Goal: Task Accomplishment & Management: Use online tool/utility

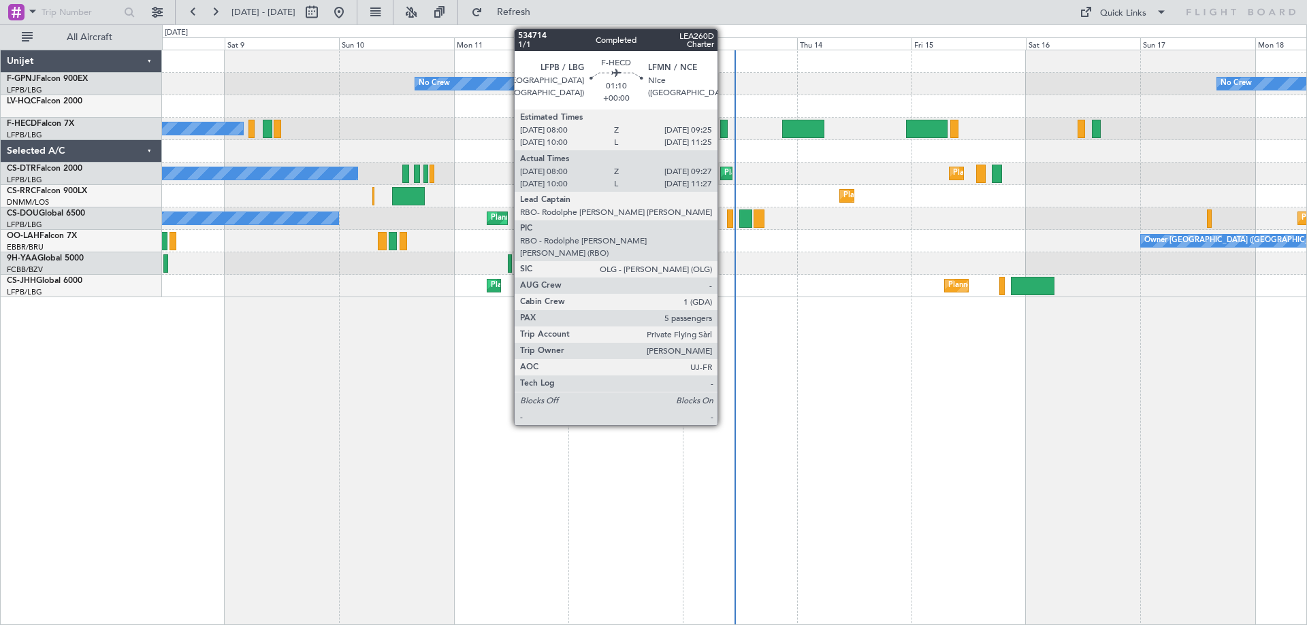
click at [723, 132] on div at bounding box center [723, 129] width 7 height 18
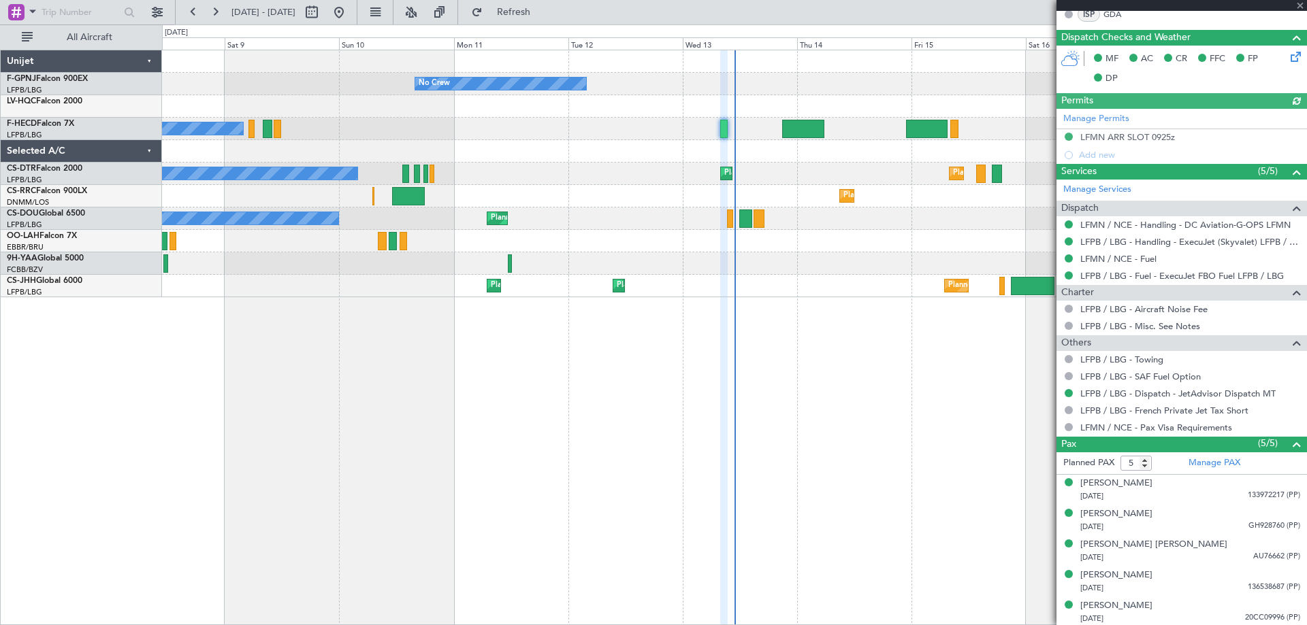
scroll to position [350, 0]
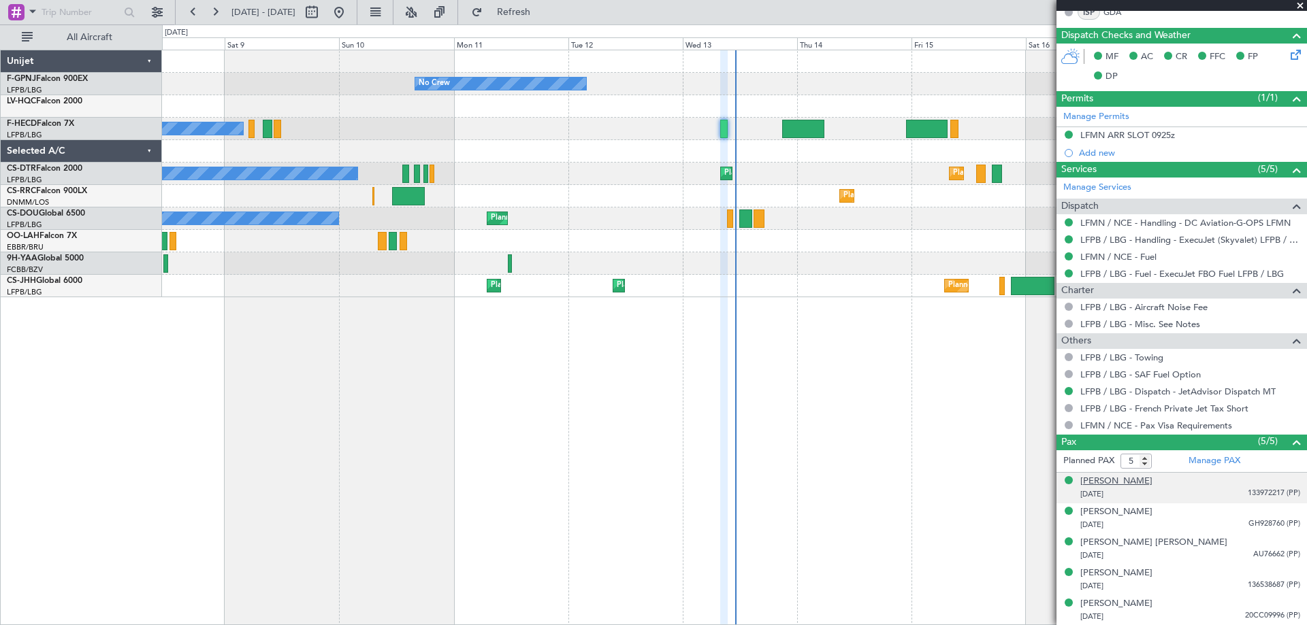
click at [1140, 483] on div "[PERSON_NAME]" at bounding box center [1116, 482] width 72 height 14
click at [1288, 509] on img at bounding box center [1294, 510] width 12 height 12
click at [1114, 511] on div "[PERSON_NAME]" at bounding box center [1116, 513] width 72 height 14
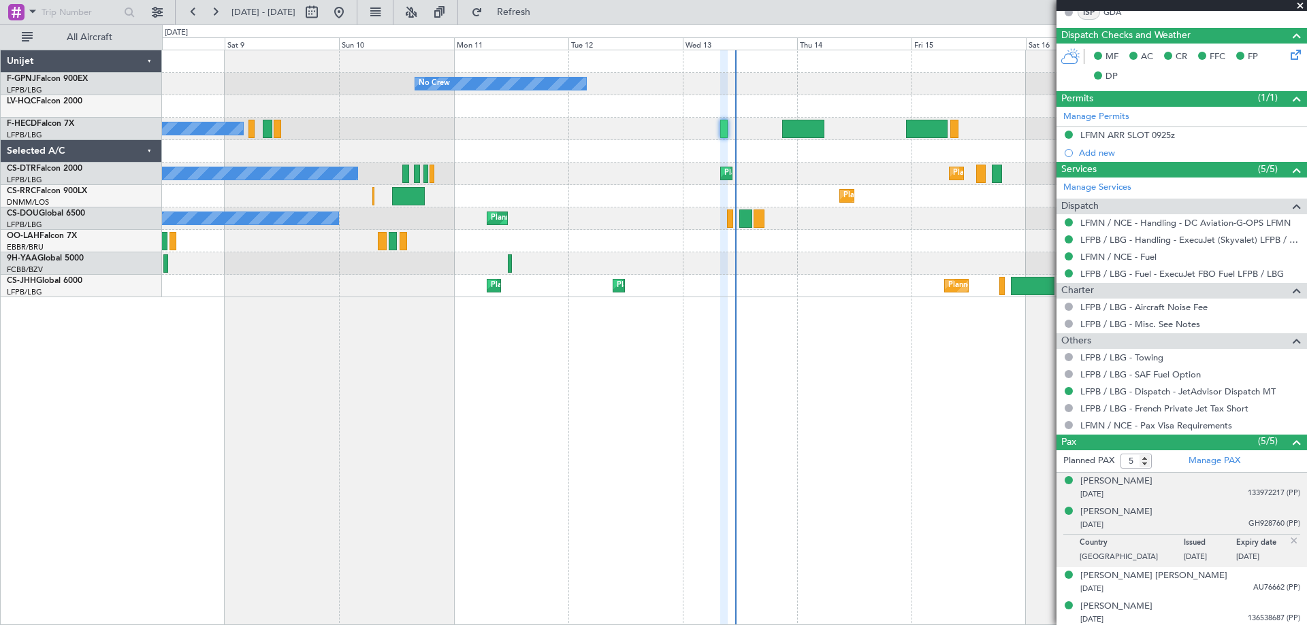
click at [1288, 540] on img at bounding box center [1294, 541] width 12 height 12
click at [1115, 538] on div "[PERSON_NAME] [PERSON_NAME]" at bounding box center [1153, 543] width 147 height 14
click at [1288, 571] on img at bounding box center [1294, 572] width 12 height 12
click at [1152, 573] on div "[PERSON_NAME]" at bounding box center [1116, 574] width 72 height 14
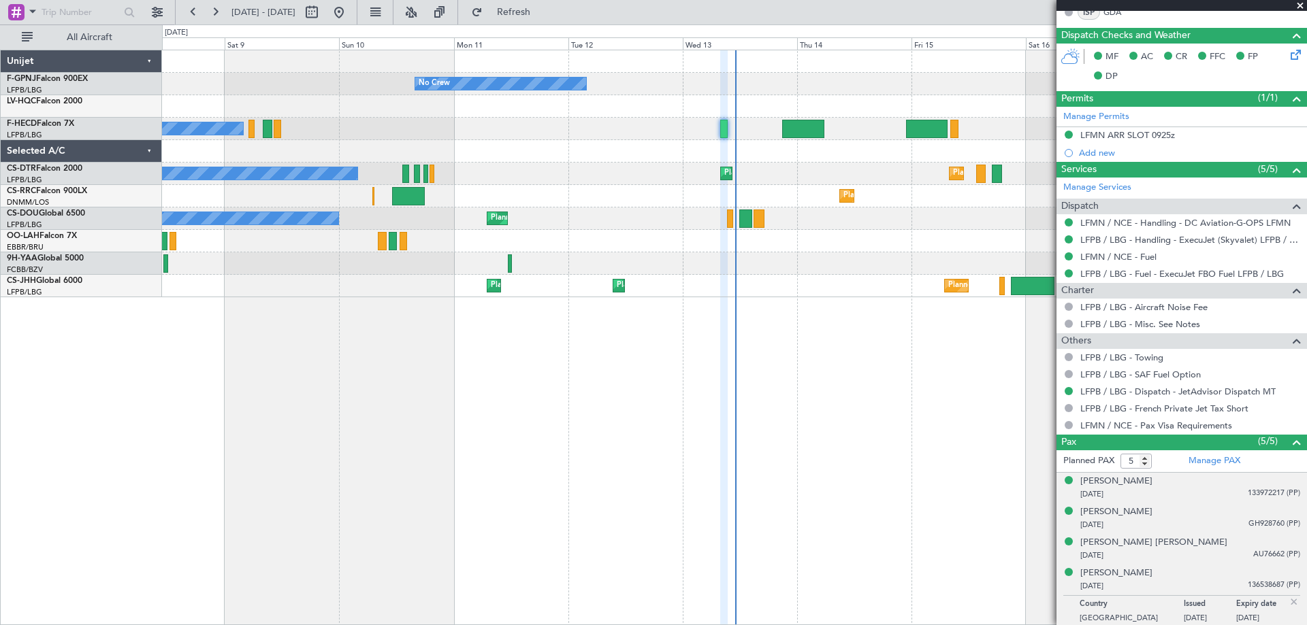
click at [1288, 599] on img at bounding box center [1294, 602] width 12 height 12
click at [1120, 604] on div "[PERSON_NAME]" at bounding box center [1116, 605] width 72 height 14
click at [1295, 4] on span at bounding box center [1300, 6] width 14 height 12
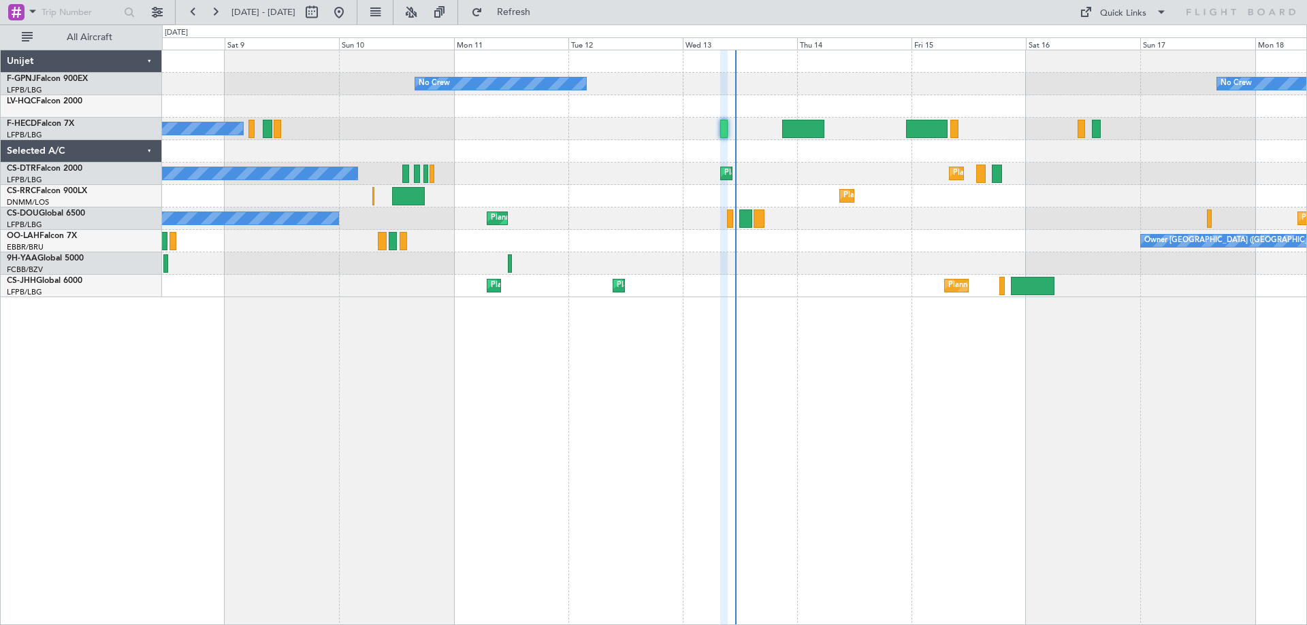
type input "0"
